Goal: Task Accomplishment & Management: Manage account settings

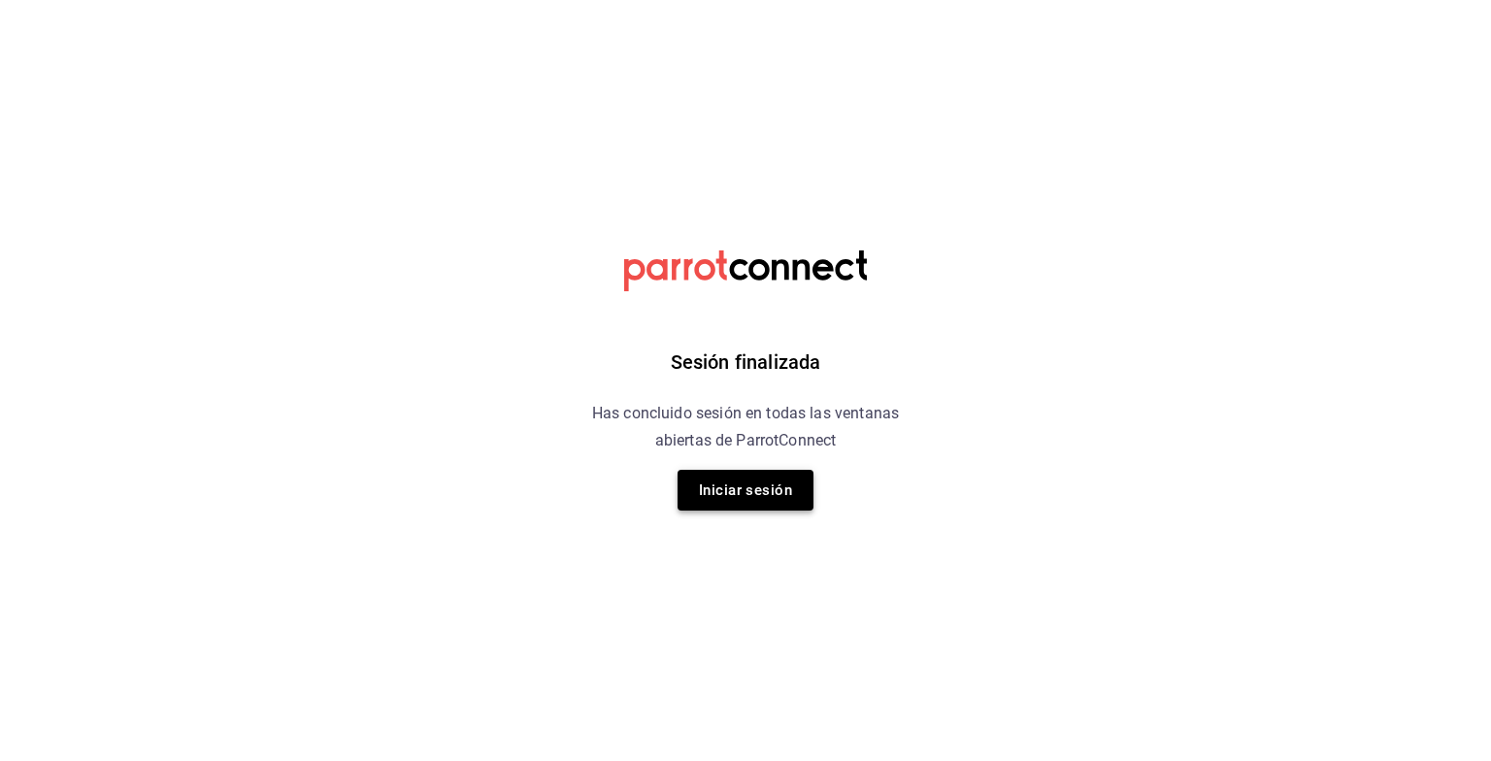
click at [771, 489] on button "Iniciar sesión" at bounding box center [746, 490] width 136 height 41
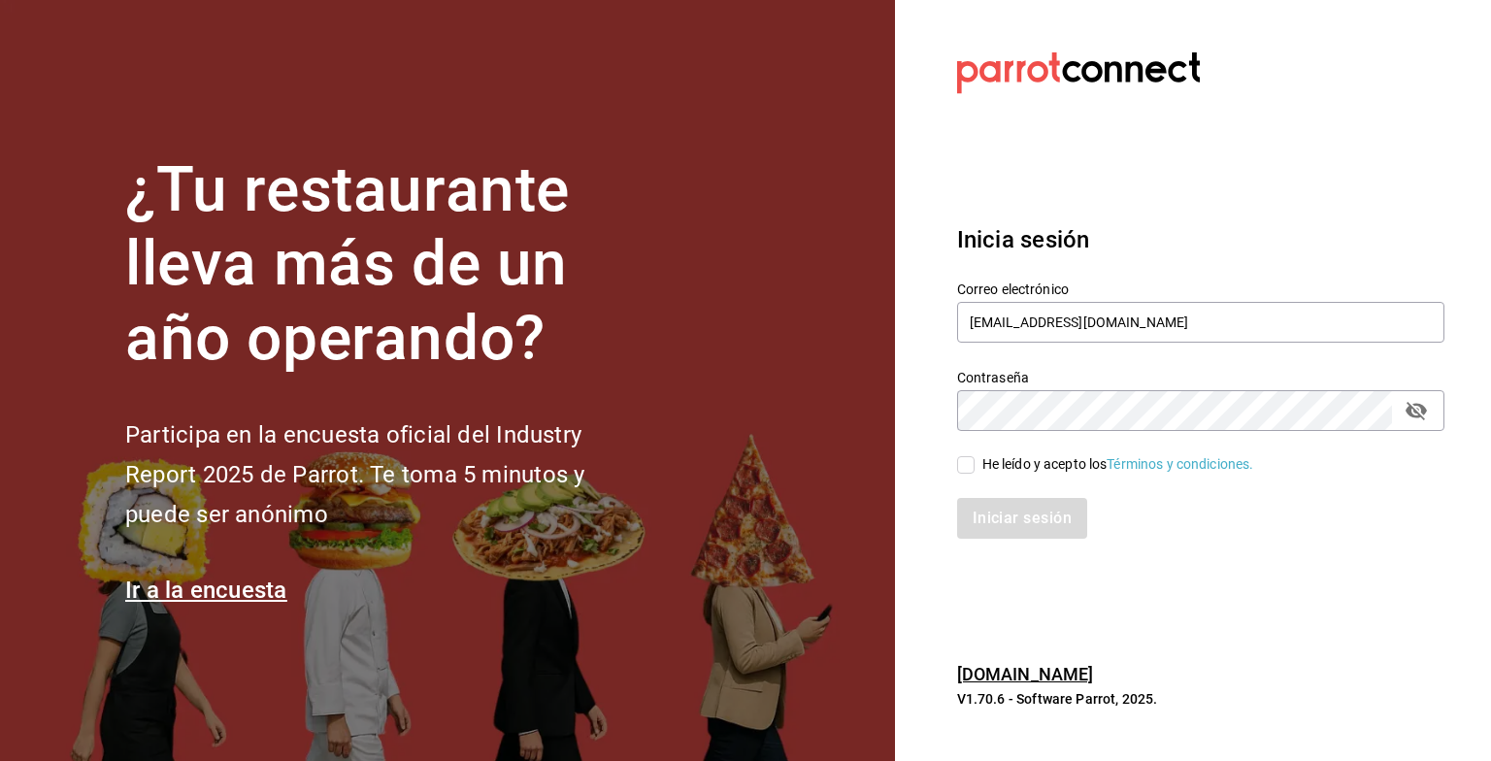
click at [960, 469] on input "He leído y acepto los Términos y condiciones." at bounding box center [965, 464] width 17 height 17
checkbox input "true"
click at [1009, 512] on button "Iniciar sesión" at bounding box center [1023, 518] width 132 height 41
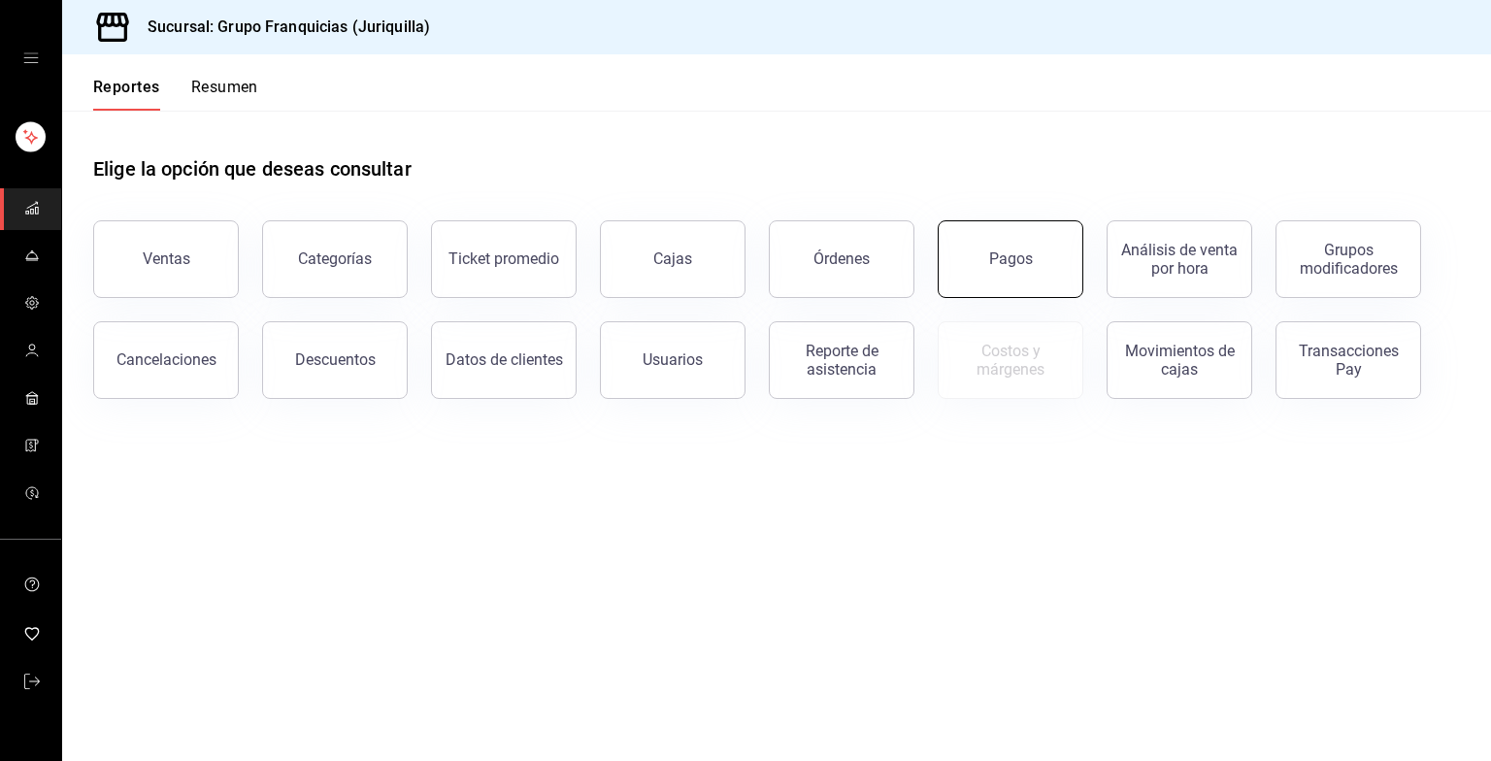
click at [1024, 236] on button "Pagos" at bounding box center [1011, 259] width 146 height 78
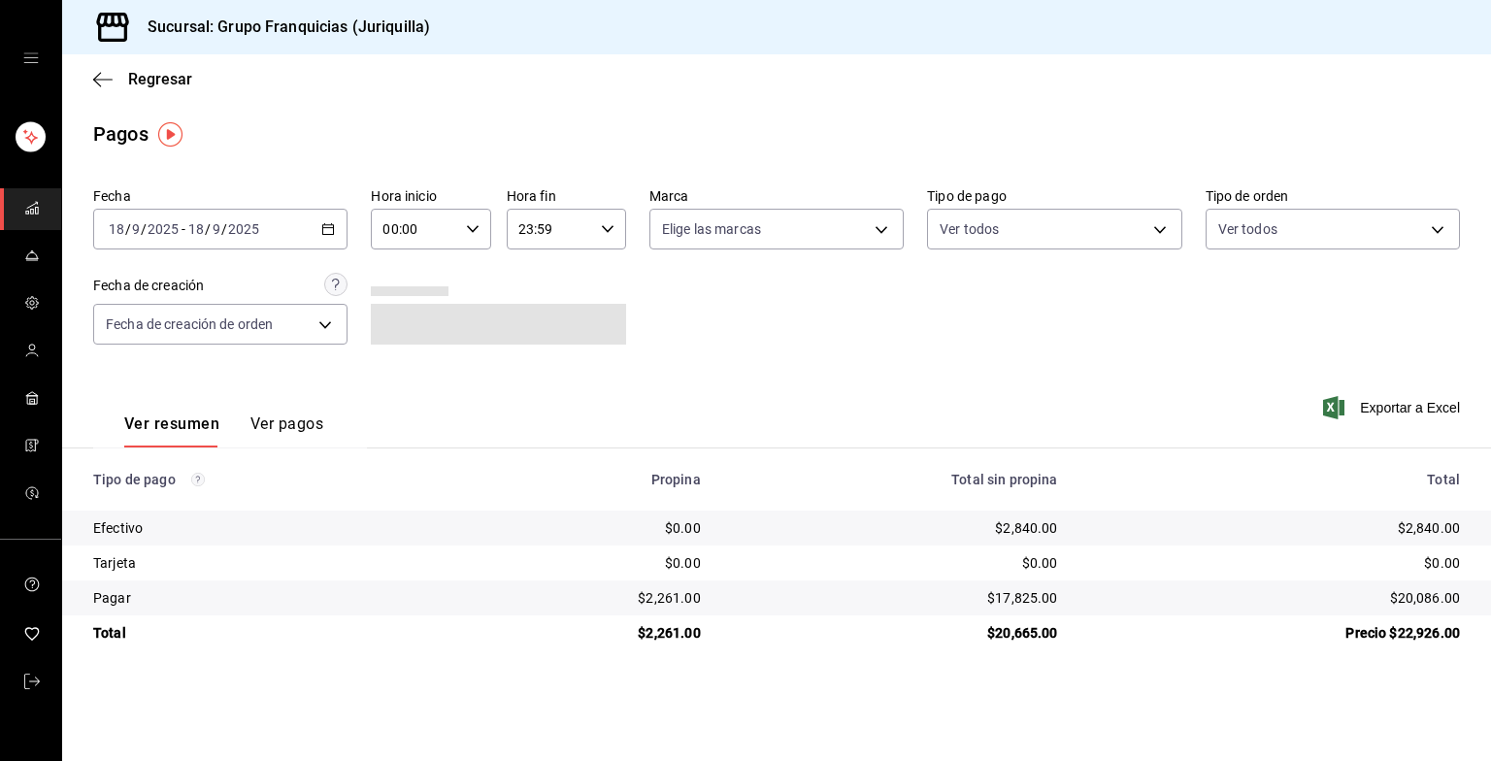
click at [283, 421] on button "Ver pagos" at bounding box center [286, 431] width 73 height 33
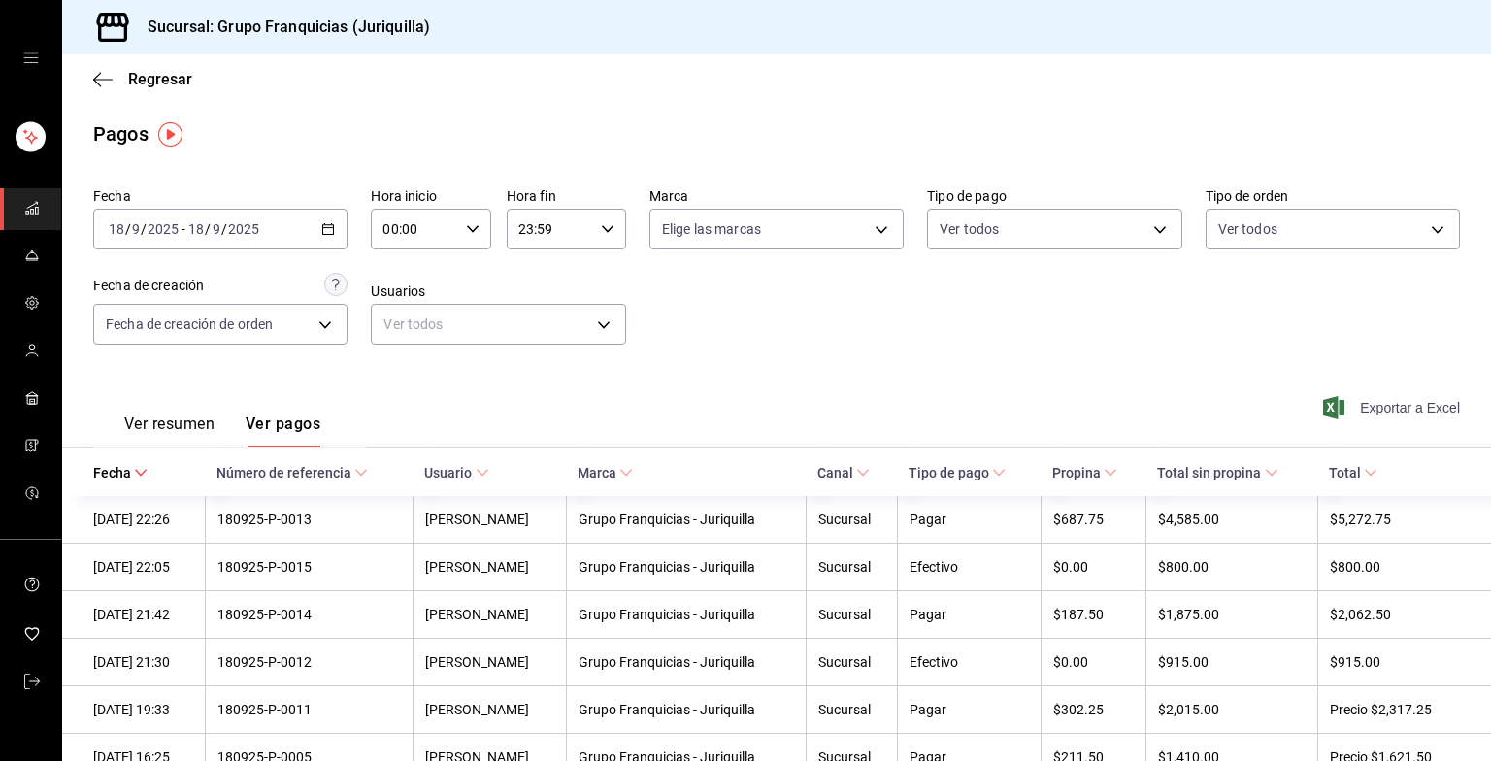
click at [1397, 402] on font "Exportar a Excel" at bounding box center [1410, 408] width 100 height 16
click at [111, 83] on icon "button" at bounding box center [102, 79] width 19 height 17
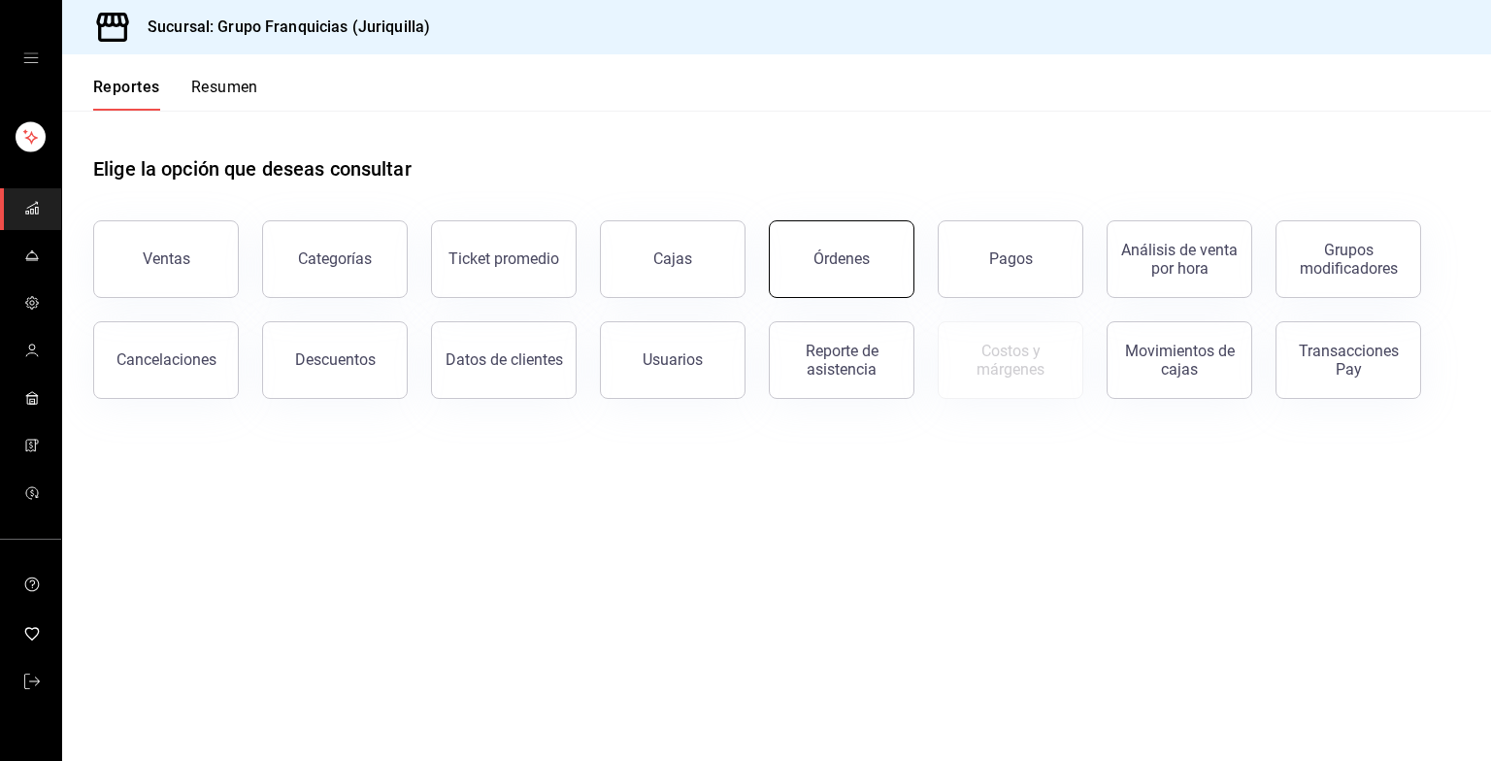
click at [860, 283] on button "Órdenes" at bounding box center [842, 259] width 146 height 78
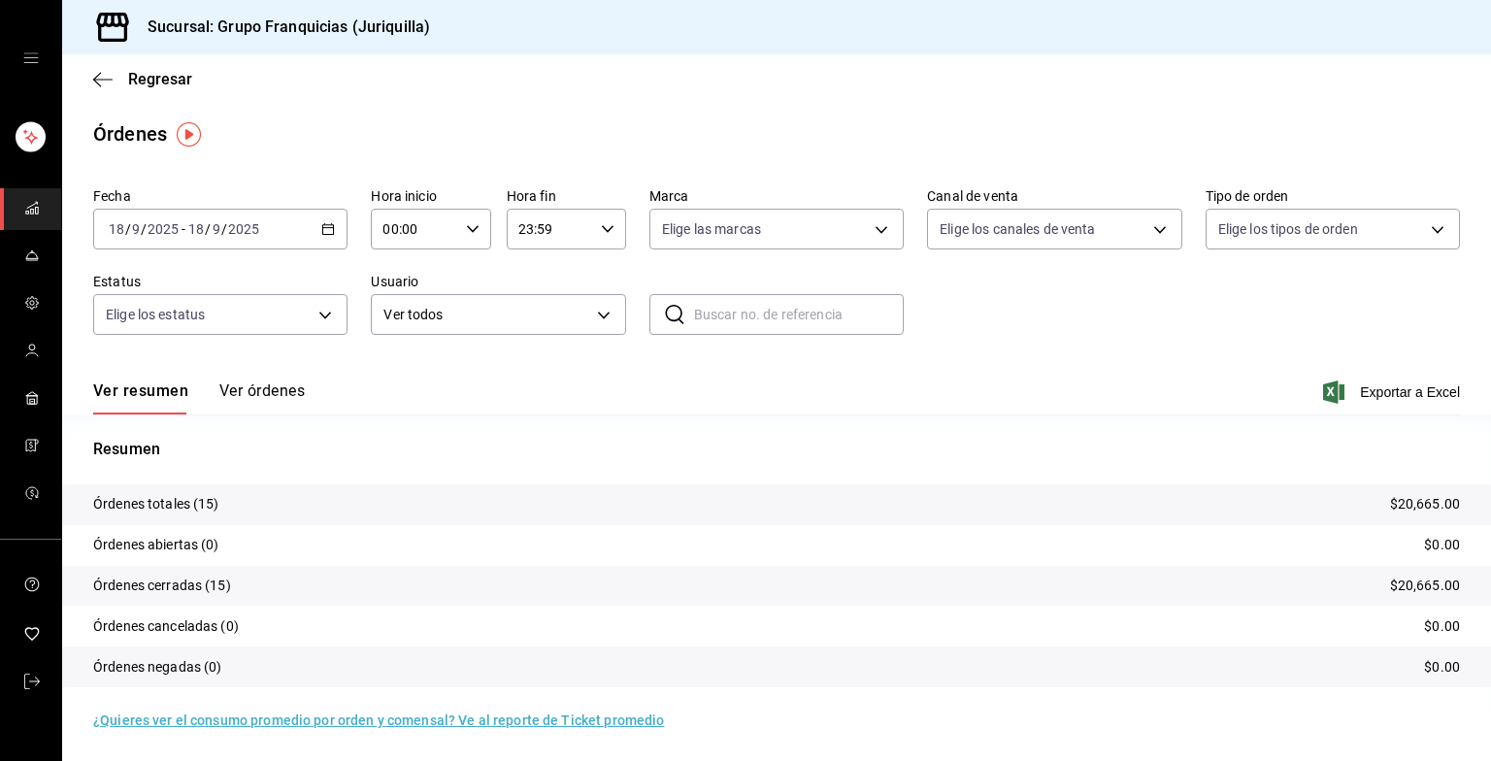
click at [280, 369] on div "Ver resumen Ver órdenes Exportar a Excel" at bounding box center [776, 386] width 1367 height 56
click at [266, 395] on button "Ver órdenes" at bounding box center [261, 398] width 85 height 33
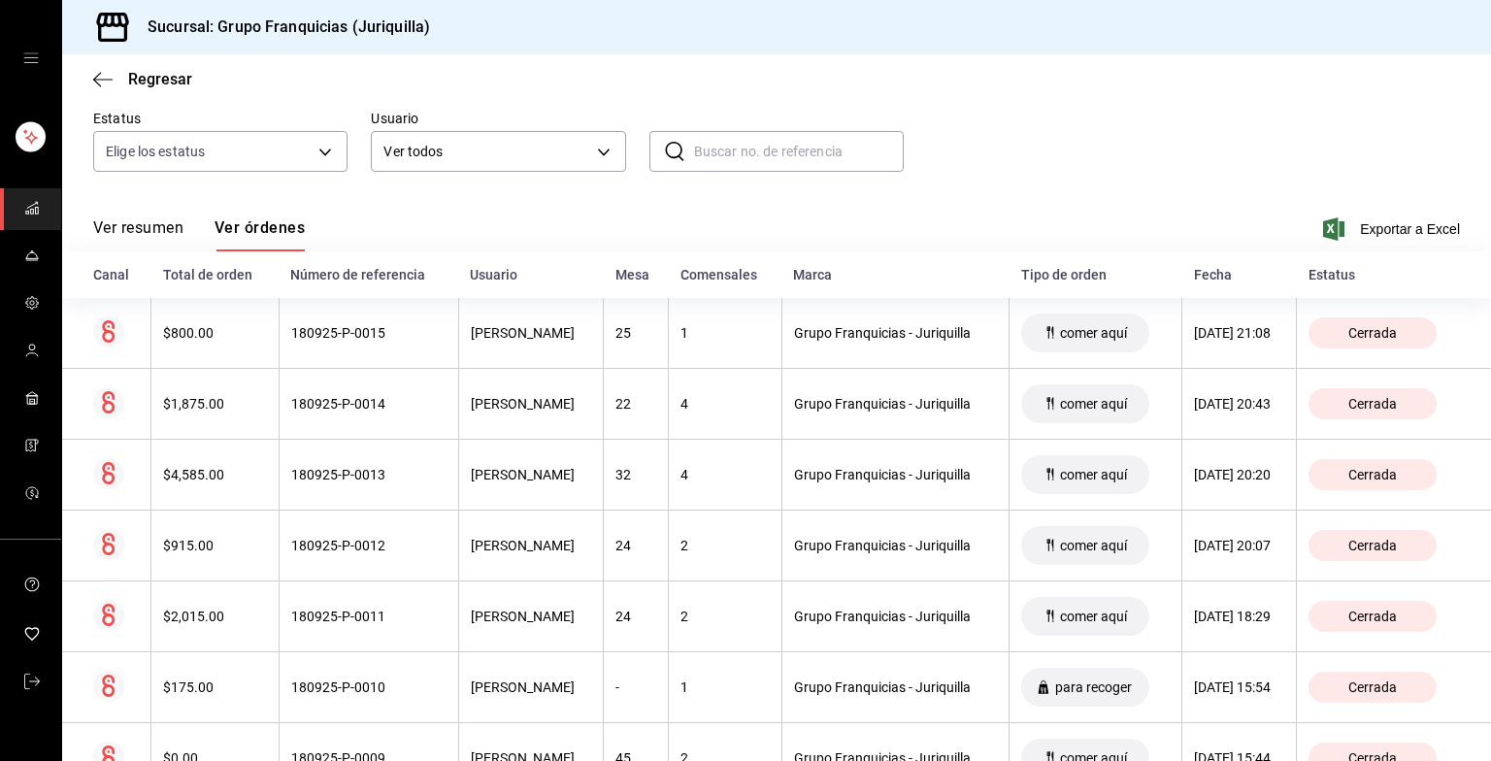
scroll to position [318, 0]
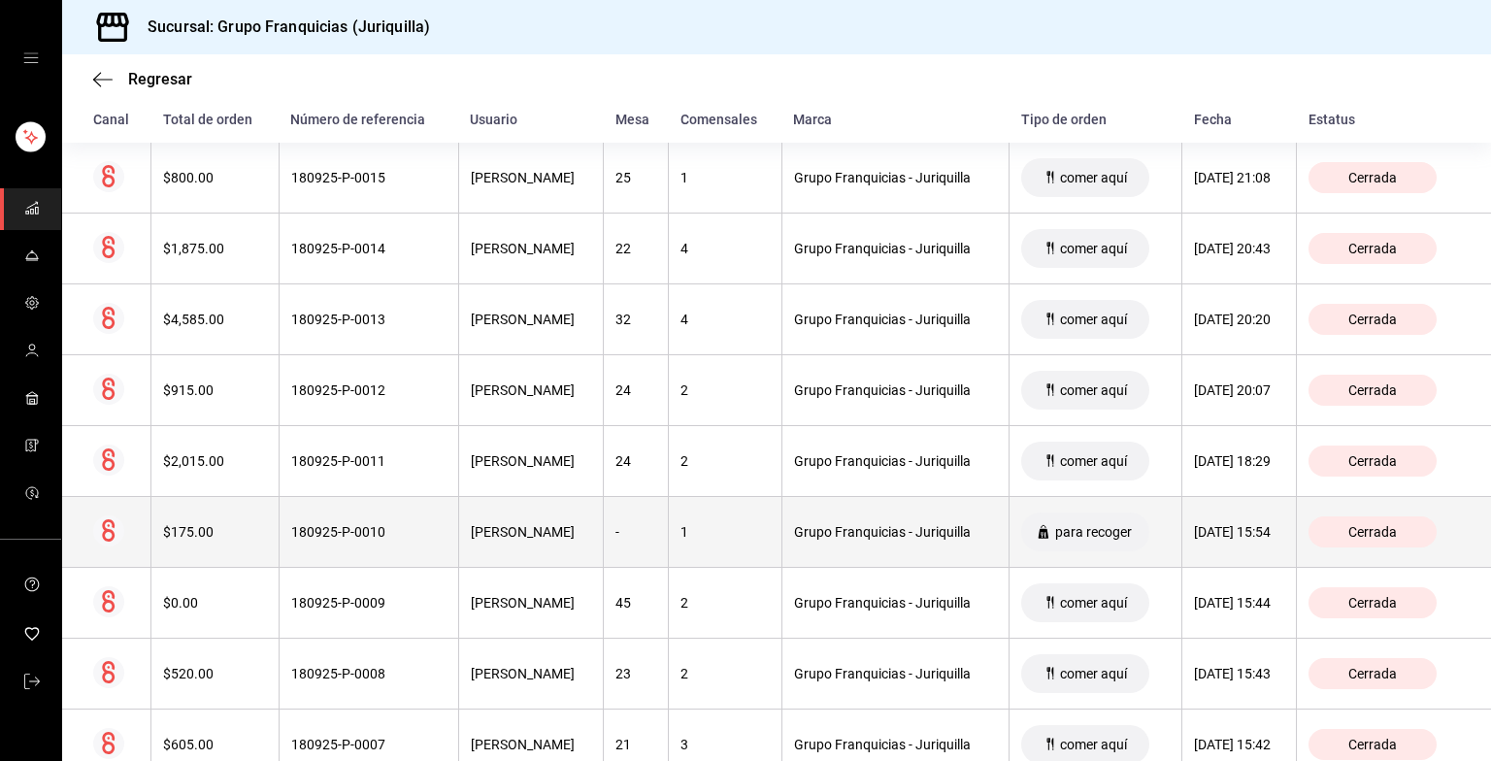
click at [458, 546] on th "Karen Méndez" at bounding box center [531, 532] width 146 height 71
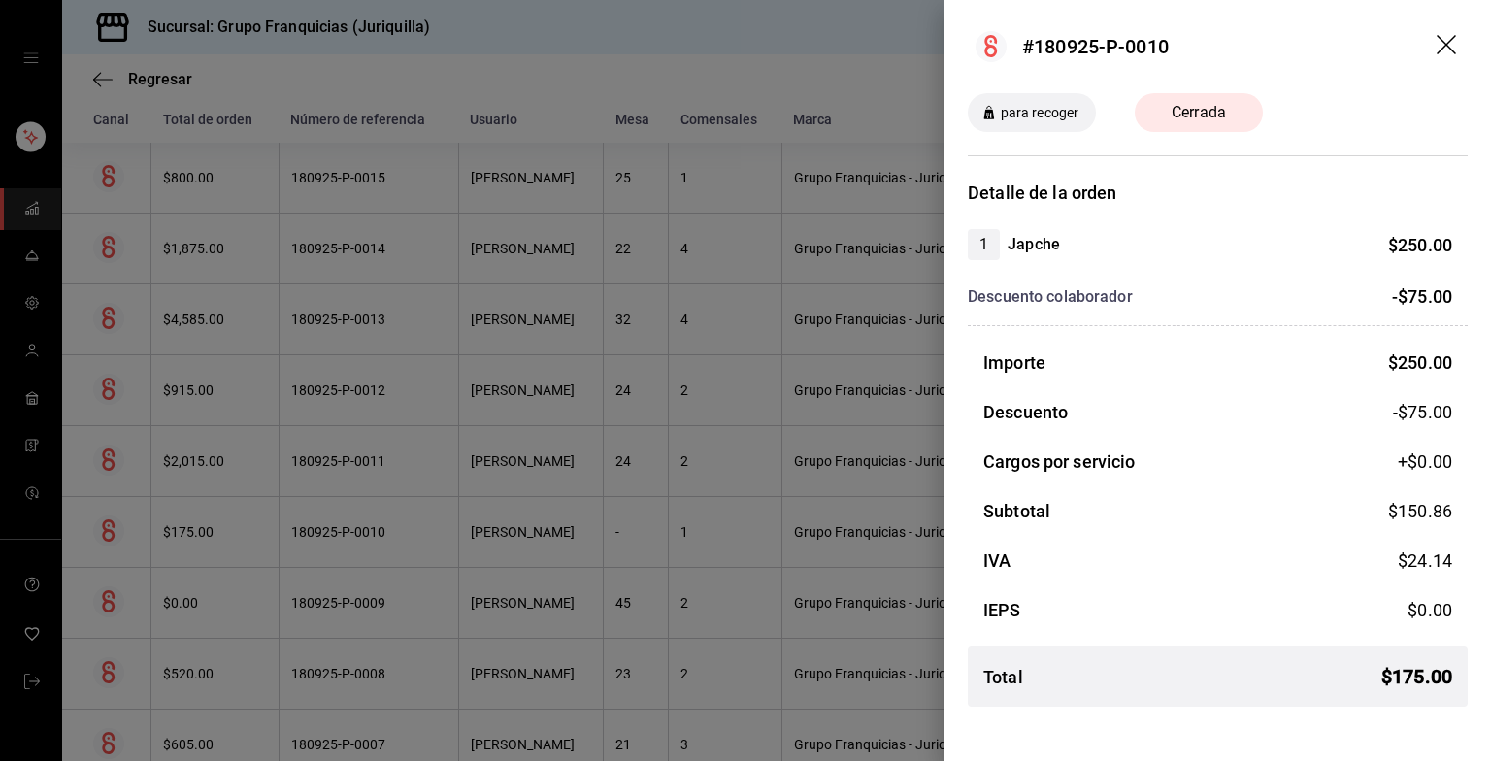
click at [648, 269] on div at bounding box center [745, 380] width 1491 height 761
